Goal: Check status: Check status

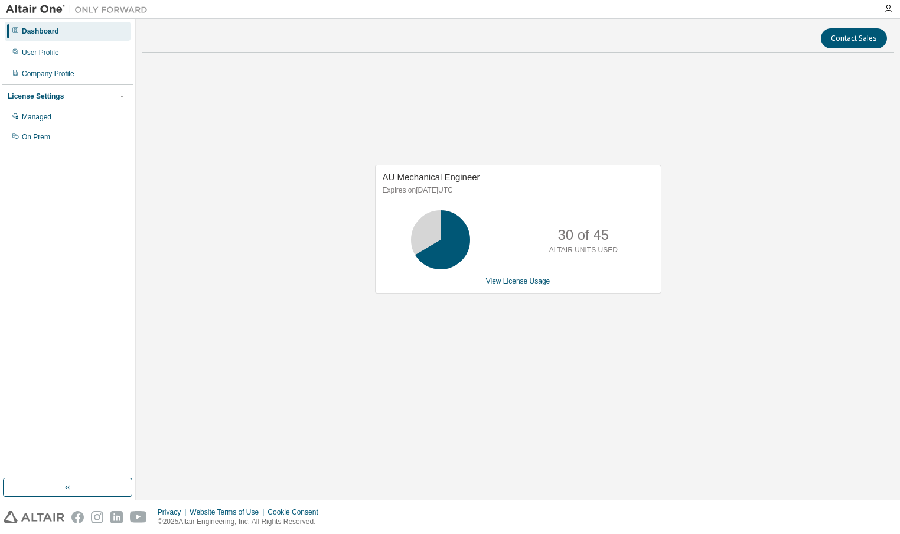
click at [486, 380] on div "AU Mechanical Engineer Expires on April 1, 2026 UTC 30 of 45 ALTAIR UNITS USED …" at bounding box center [518, 235] width 752 height 347
